Goal: Task Accomplishment & Management: Use online tool/utility

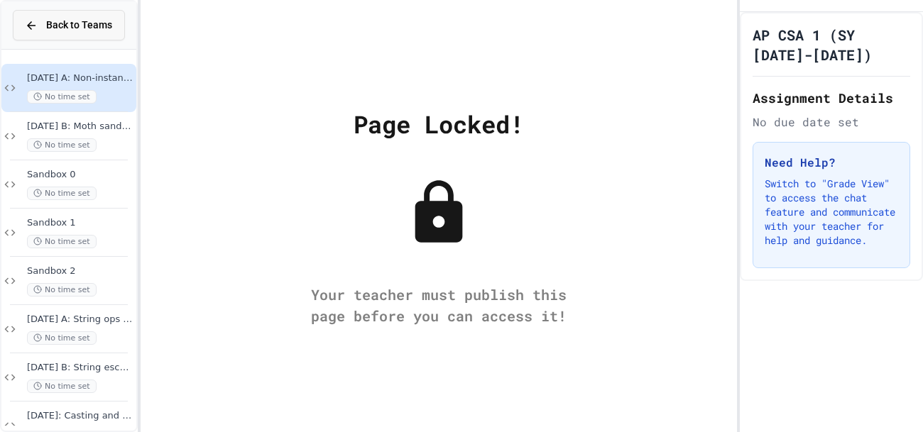
click at [36, 21] on icon at bounding box center [31, 25] width 13 height 13
drag, startPoint x: 379, startPoint y: 303, endPoint x: 529, endPoint y: 301, distance: 149.8
click at [74, 32] on span "Back to Teams" at bounding box center [79, 25] width 66 height 15
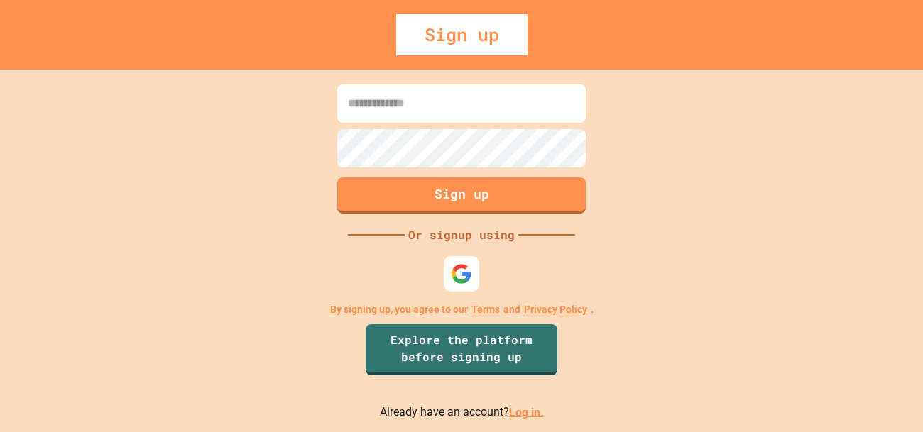
click at [515, 410] on link "Log in." at bounding box center [526, 411] width 35 height 13
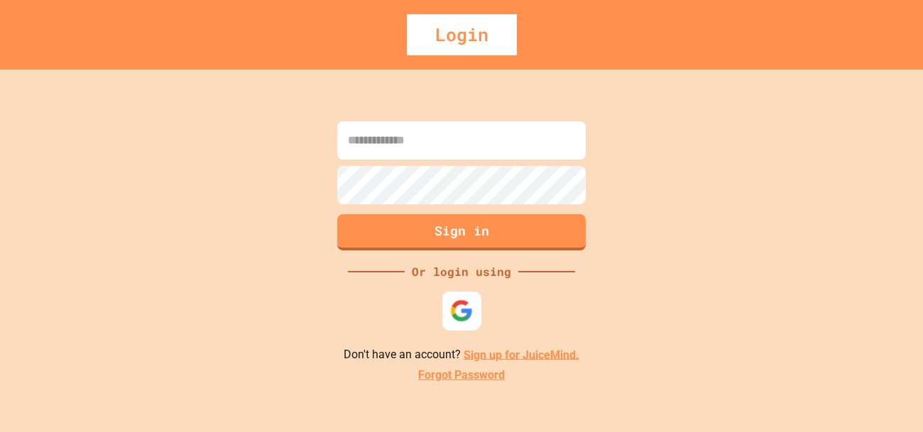
click at [465, 300] on img at bounding box center [461, 310] width 23 height 23
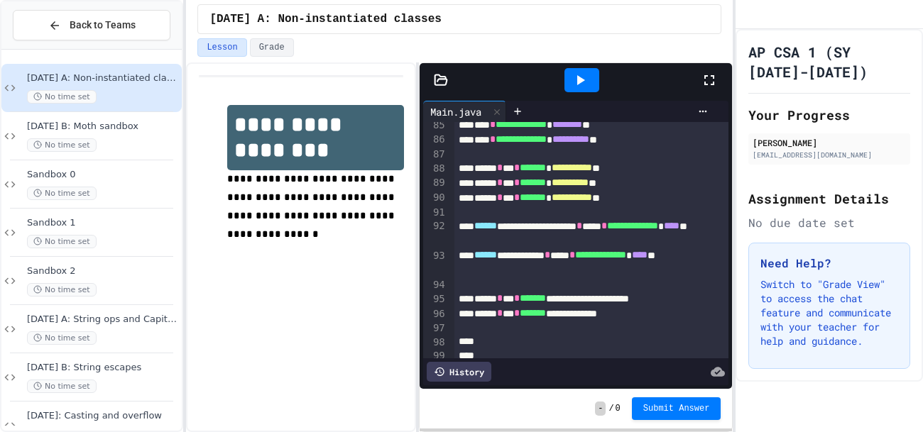
scroll to position [1387, 0]
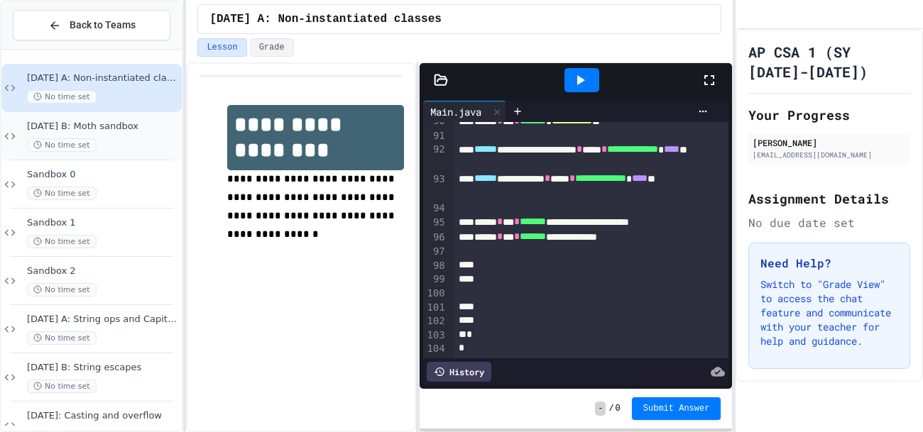
click at [121, 118] on div "[DATE] B: Moth sandbox No time set" at bounding box center [91, 136] width 180 height 48
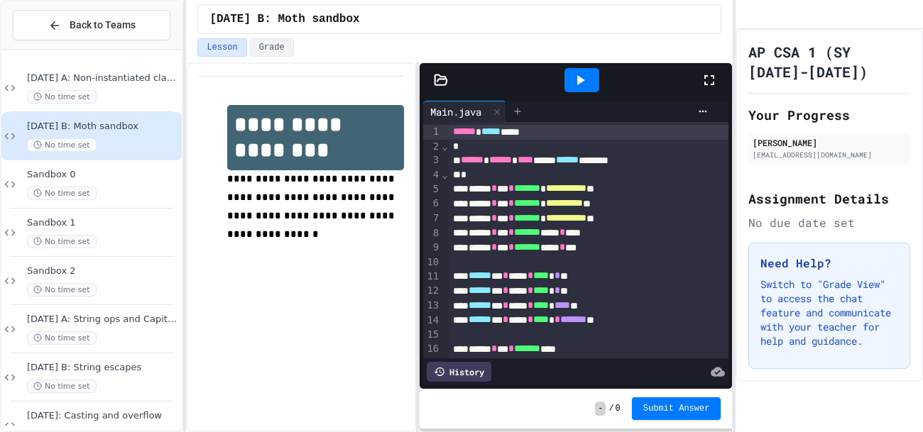
click at [520, 111] on icon at bounding box center [518, 111] width 6 height 6
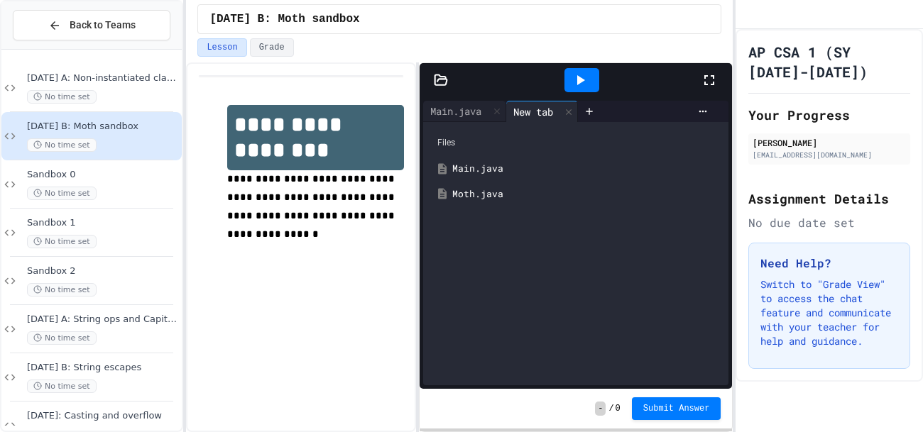
click at [488, 183] on div "Moth.java" at bounding box center [575, 195] width 291 height 26
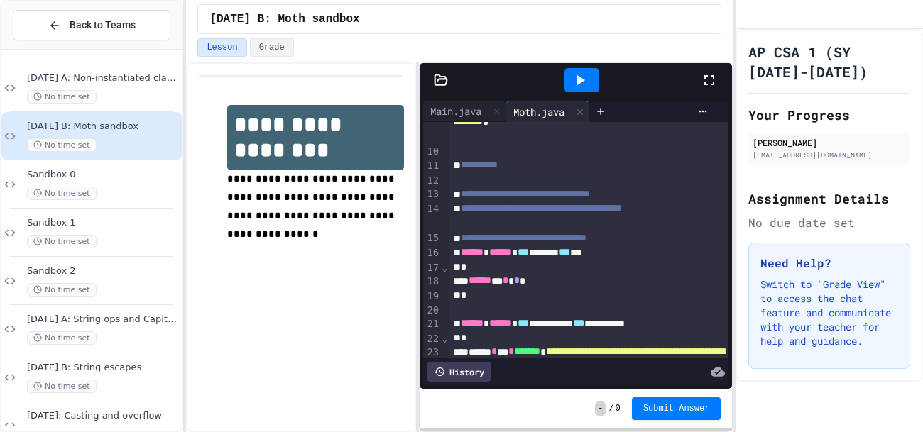
scroll to position [136, 0]
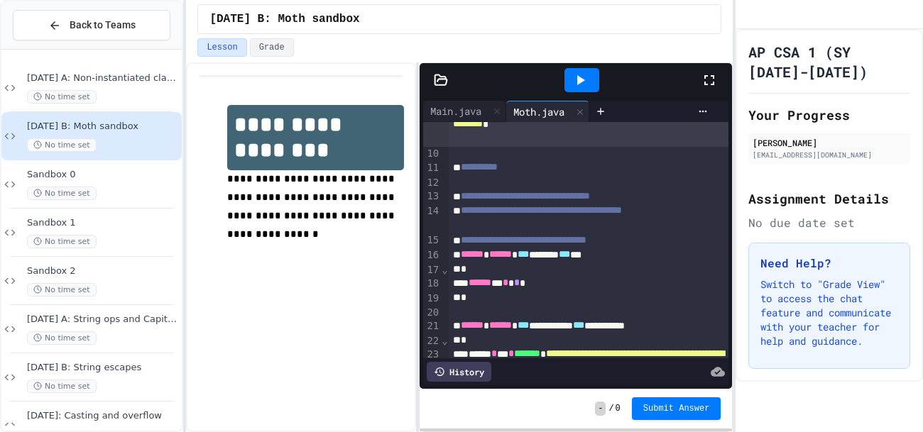
click at [500, 128] on span "**********" at bounding box center [585, 116] width 264 height 24
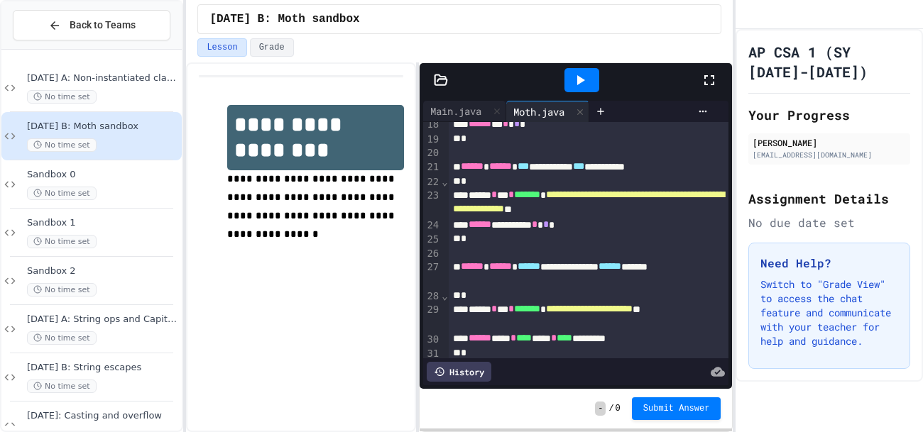
scroll to position [306, 0]
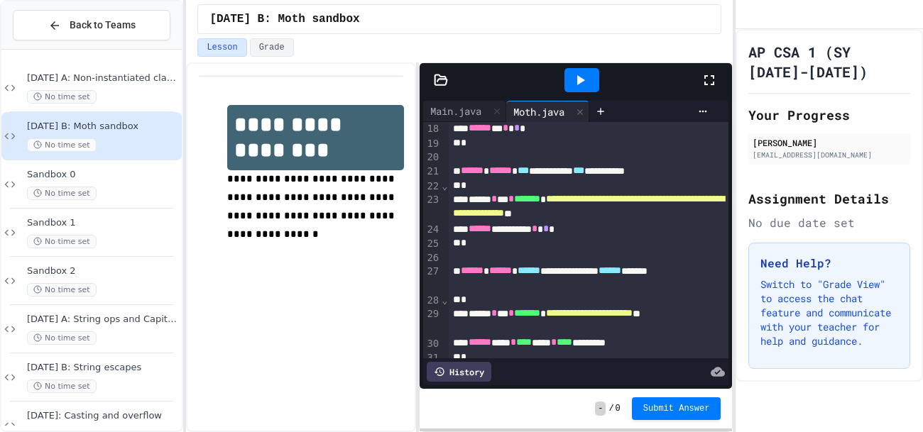
click at [602, 214] on span "**********" at bounding box center [588, 206] width 271 height 24
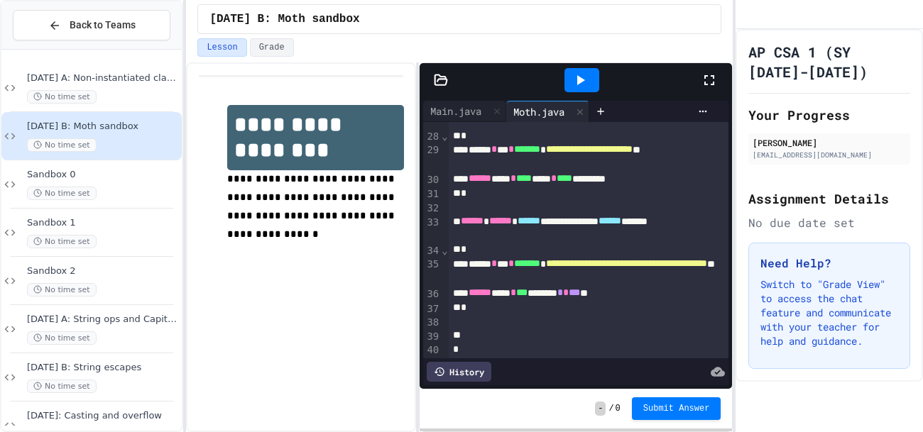
scroll to position [471, 0]
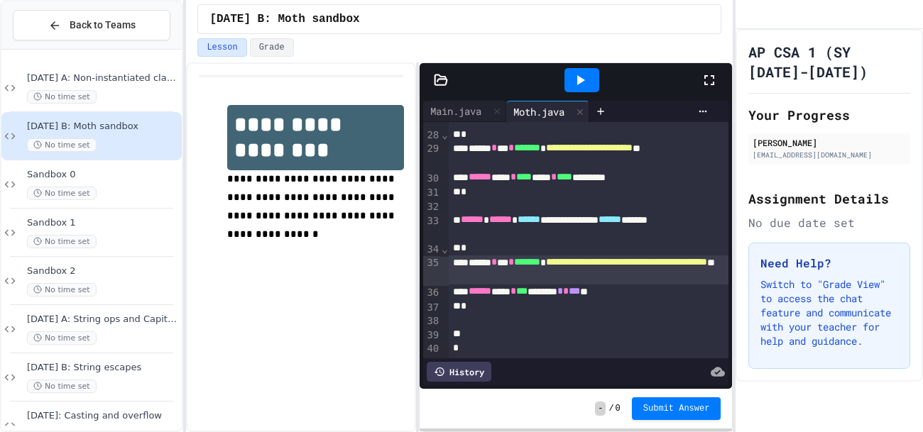
click at [585, 267] on span "**********" at bounding box center [626, 262] width 161 height 10
click at [580, 75] on icon at bounding box center [579, 80] width 17 height 17
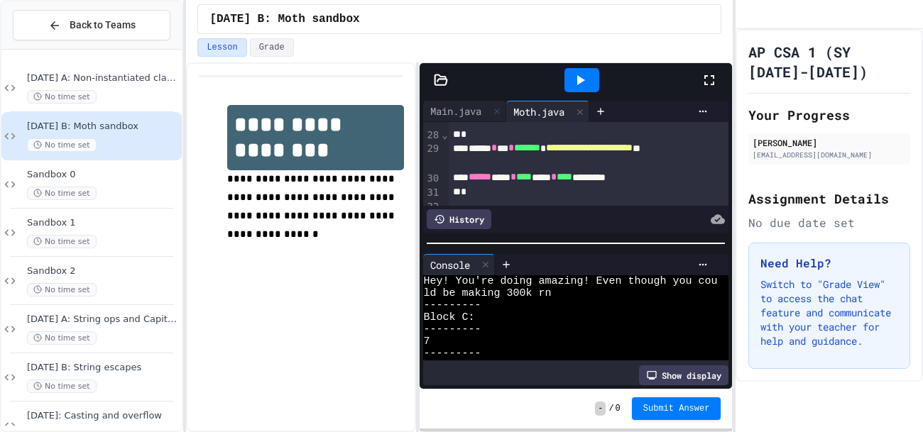
scroll to position [161, 0]
click at [612, 190] on div "*" at bounding box center [589, 192] width 280 height 14
